Goal: Task Accomplishment & Management: Use online tool/utility

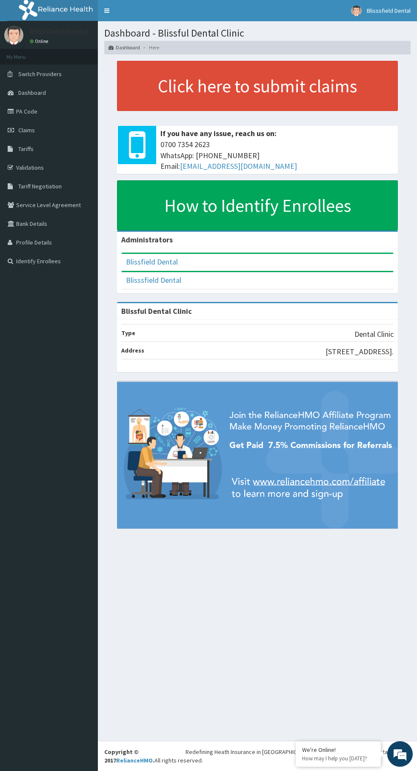
click at [9, 110] on icon at bounding box center [12, 111] width 9 height 6
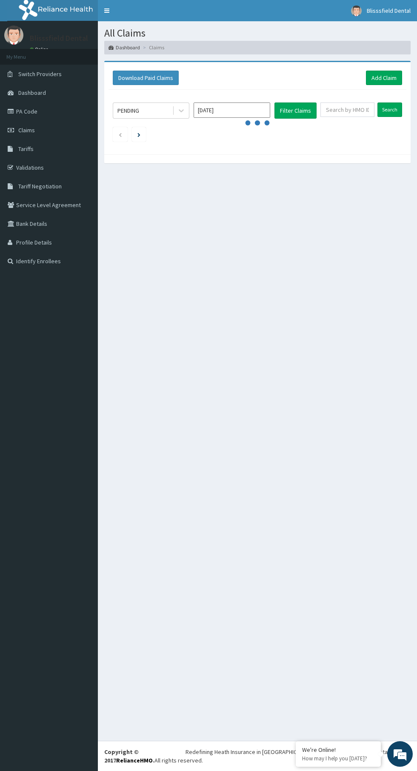
click at [12, 111] on icon at bounding box center [12, 111] width 9 height 6
